Goal: Check status

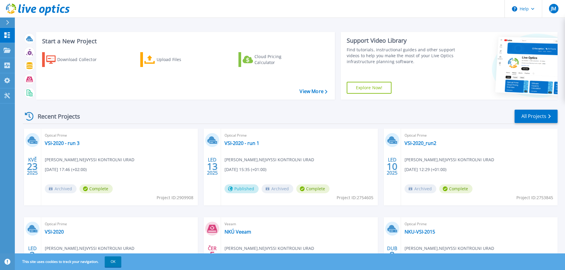
scroll to position [30, 0]
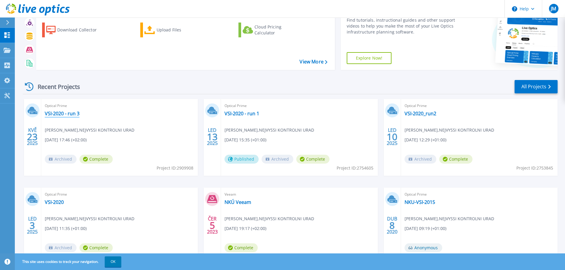
click at [60, 115] on link "VSI-2020 - run 3" at bounding box center [62, 114] width 35 height 6
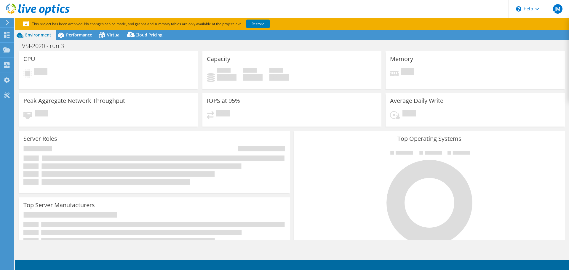
select select "USD"
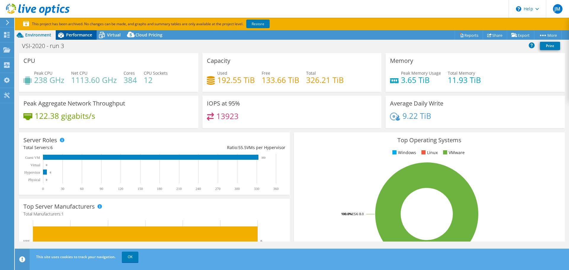
click at [83, 38] on div "Performance" at bounding box center [76, 34] width 41 height 9
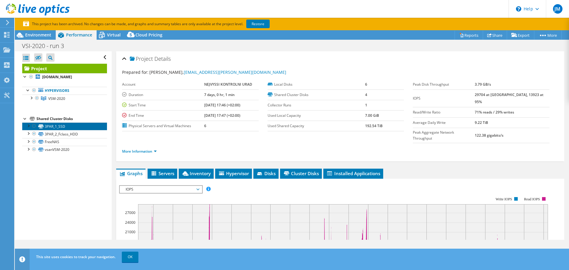
click at [56, 124] on link "3PAR_1_SSD" at bounding box center [64, 126] width 85 height 8
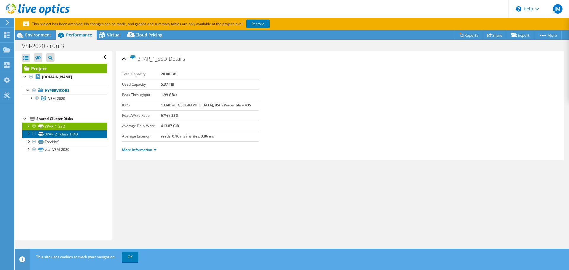
click at [57, 132] on link "3PAR_2_Fclass_HDD" at bounding box center [64, 134] width 85 height 8
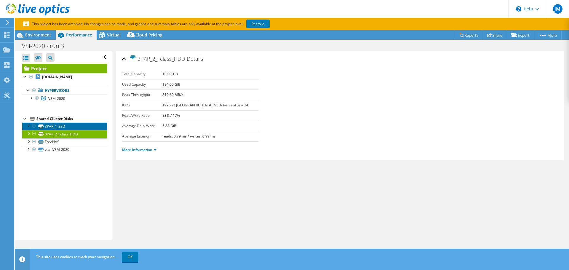
click at [57, 129] on link "3PAR_1_SSD" at bounding box center [64, 126] width 85 height 8
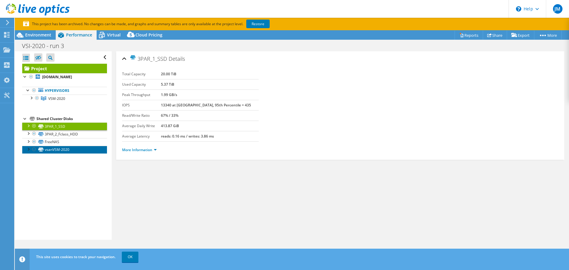
click at [57, 149] on link "vsanVSM-2020" at bounding box center [64, 150] width 85 height 8
